Goal: Find contact information

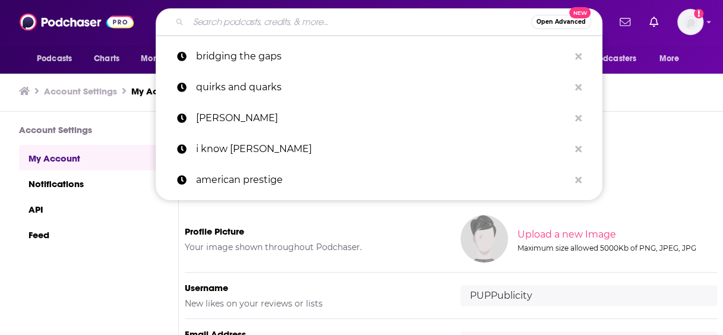
click at [242, 16] on input "Search podcasts, credits, & more..." at bounding box center [359, 21] width 343 height 19
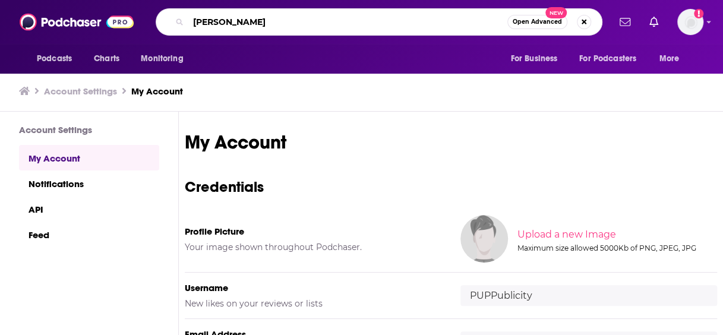
type input "Dr [PERSON_NAME]"
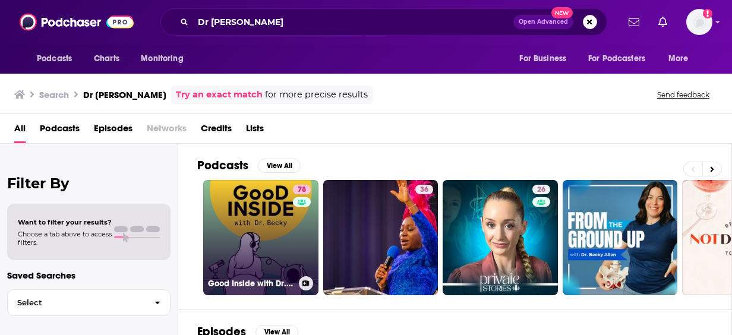
click at [264, 207] on link "78 Good Inside with Dr. [PERSON_NAME]" at bounding box center [260, 237] width 115 height 115
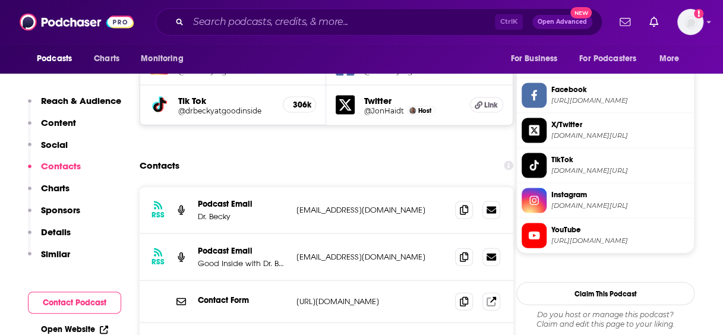
scroll to position [1169, 0]
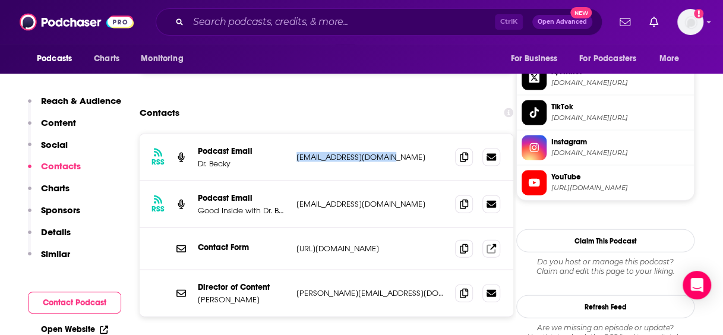
drag, startPoint x: 408, startPoint y: 96, endPoint x: 278, endPoint y: 102, distance: 130.2
click at [0, 0] on div "Podcast Email Dr. [PERSON_NAME] [EMAIL_ADDRESS][DOMAIN_NAME] [EMAIL_ADDRESS][DO…" at bounding box center [0, 0] width 0 height 0
copy div "[EMAIL_ADDRESS][DOMAIN_NAME]"
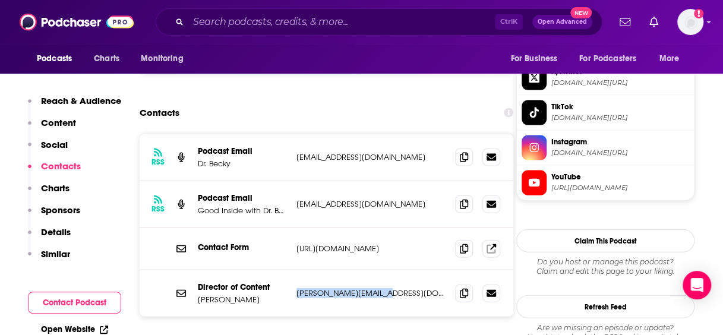
drag, startPoint x: 407, startPoint y: 231, endPoint x: 294, endPoint y: 233, distance: 112.9
click at [294, 270] on div "Director of Content [PERSON_NAME] [PERSON_NAME][EMAIL_ADDRESS][DOMAIN_NAME] [PE…" at bounding box center [327, 293] width 374 height 46
copy p "[PERSON_NAME][EMAIL_ADDRESS][DOMAIN_NAME]"
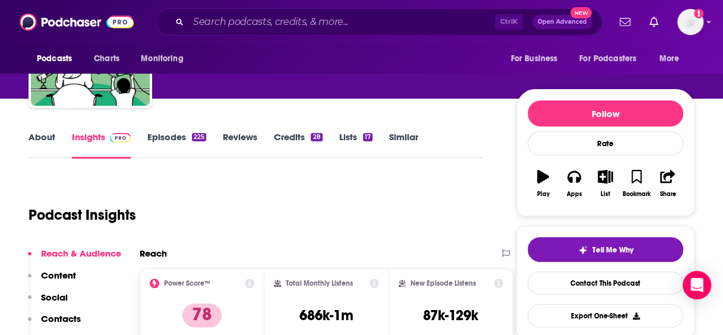
scroll to position [131, 0]
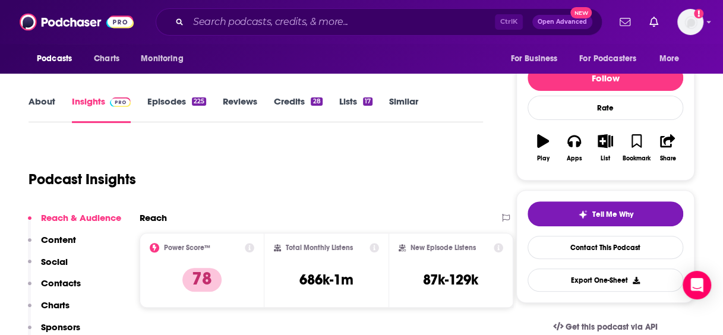
click at [162, 114] on link "Episodes 225" at bounding box center [176, 109] width 59 height 27
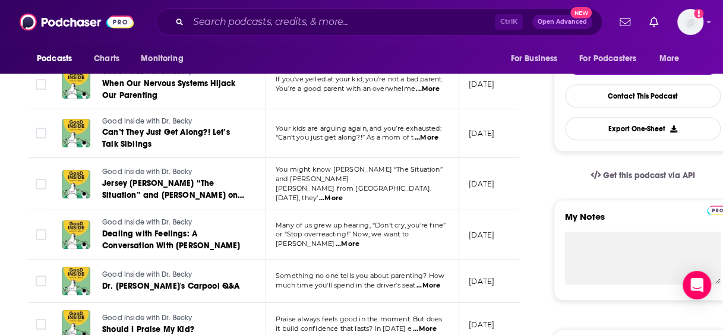
scroll to position [103, 0]
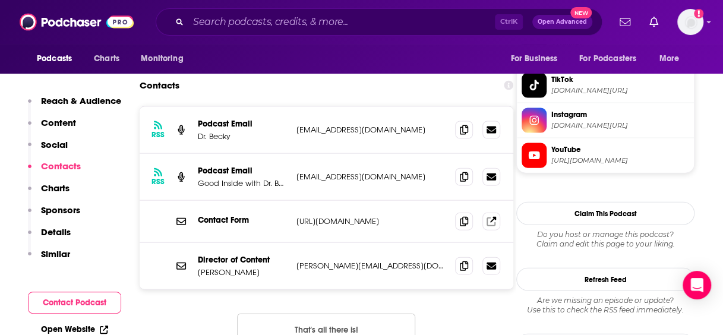
scroll to position [1206, 0]
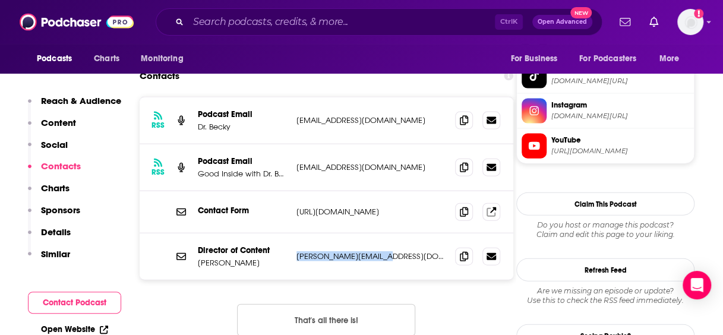
drag, startPoint x: 410, startPoint y: 191, endPoint x: 292, endPoint y: 197, distance: 117.8
click at [292, 233] on div "Director of Content [PERSON_NAME] [PERSON_NAME][EMAIL_ADDRESS][DOMAIN_NAME] [PE…" at bounding box center [327, 256] width 374 height 46
copy p "[PERSON_NAME][EMAIL_ADDRESS][DOMAIN_NAME]"
